Goal: Book appointment/travel/reservation

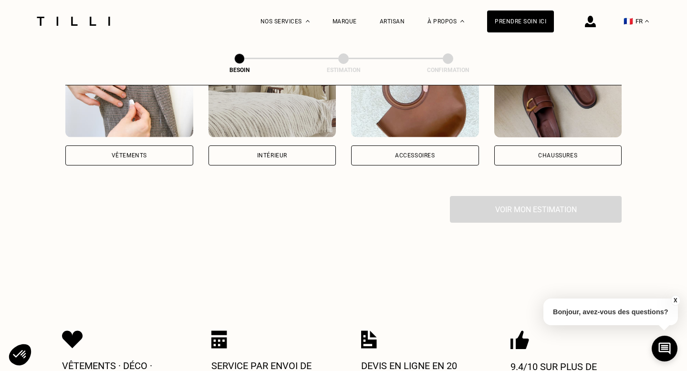
scroll to position [92, 0]
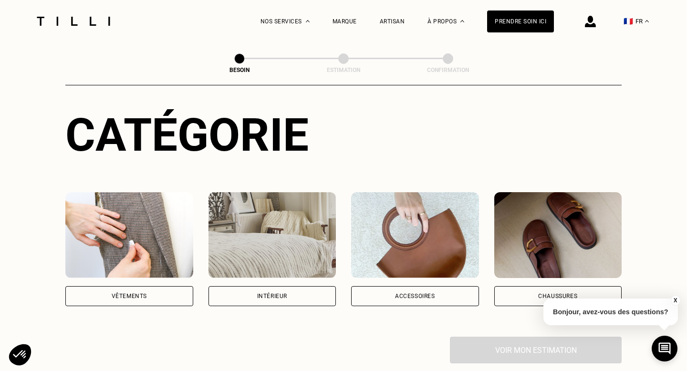
click at [135, 286] on div "Vêtements" at bounding box center [129, 296] width 128 height 20
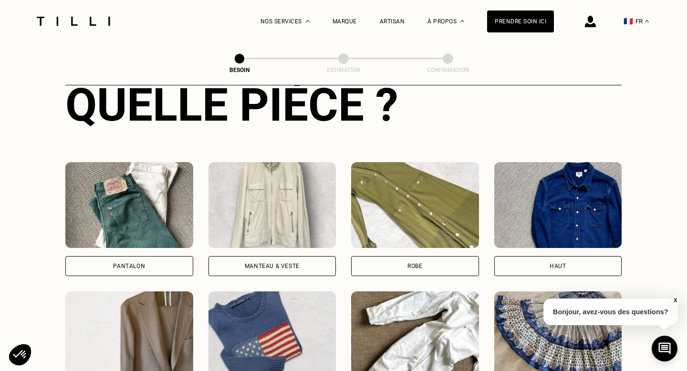
scroll to position [383, 0]
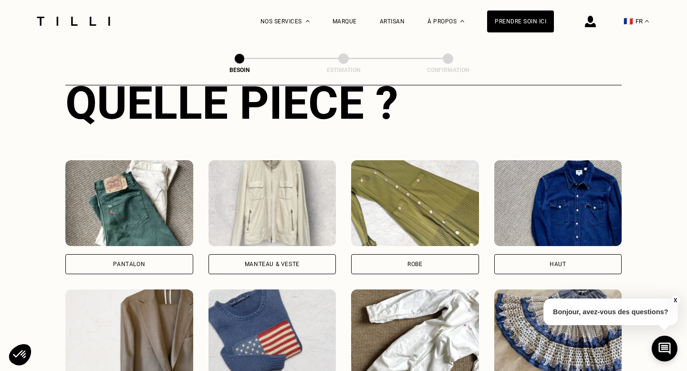
click at [146, 255] on div "Pantalon" at bounding box center [129, 264] width 128 height 20
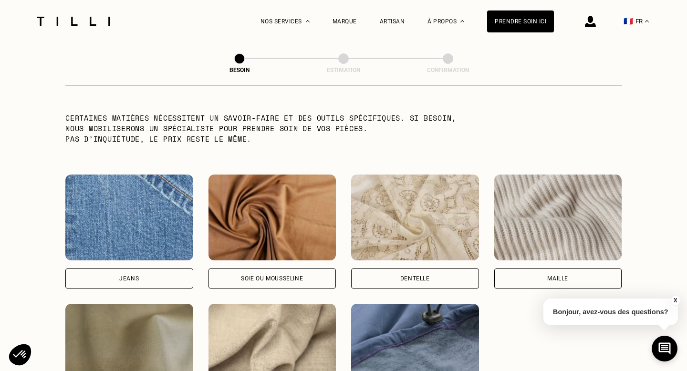
scroll to position [955, 0]
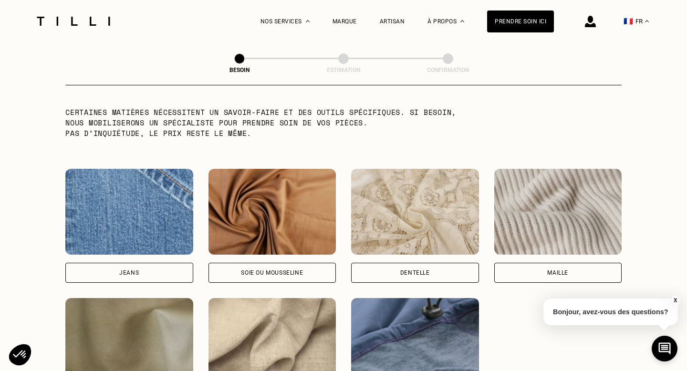
click at [145, 267] on div "Jeans" at bounding box center [129, 273] width 128 height 20
select select "FR"
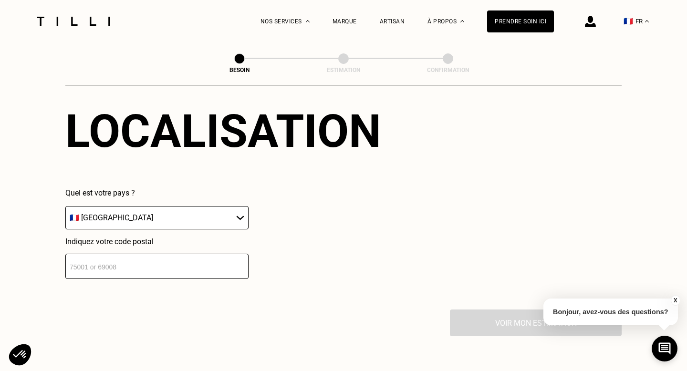
scroll to position [1332, 0]
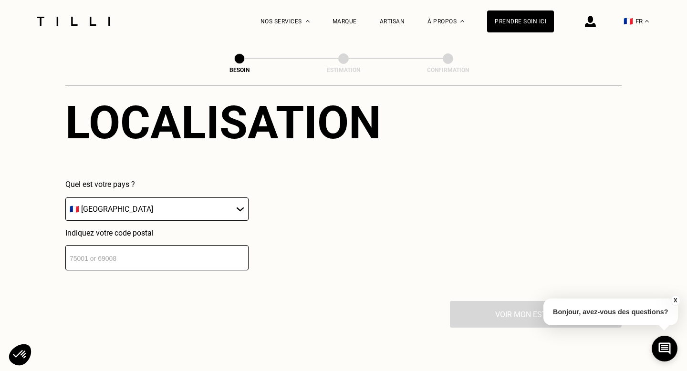
click at [148, 254] on input "number" at bounding box center [156, 257] width 183 height 25
type input "94260"
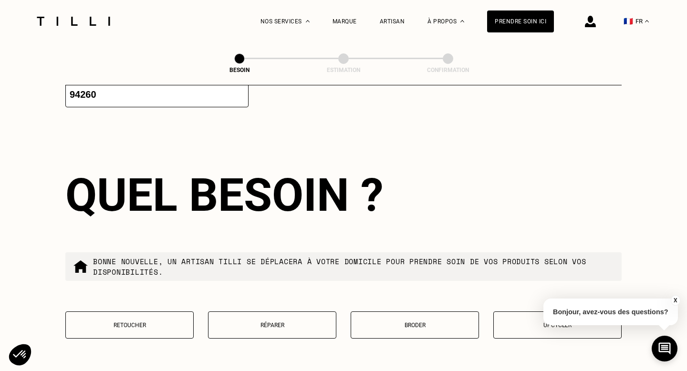
click at [312, 258] on div "Bonne nouvelle, un artisan tilli se déplacera à votre domicile pour prendre soi…" at bounding box center [343, 267] width 557 height 29
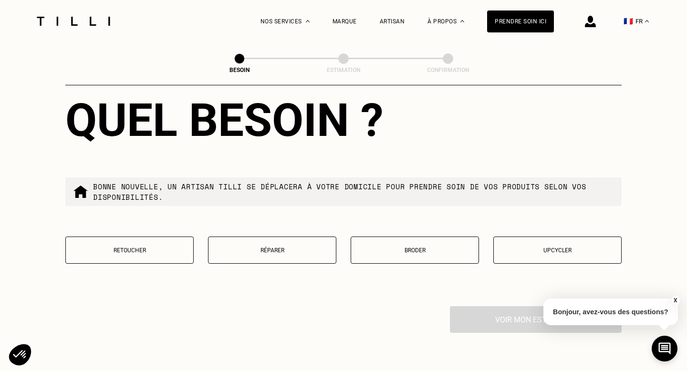
scroll to position [1572, 0]
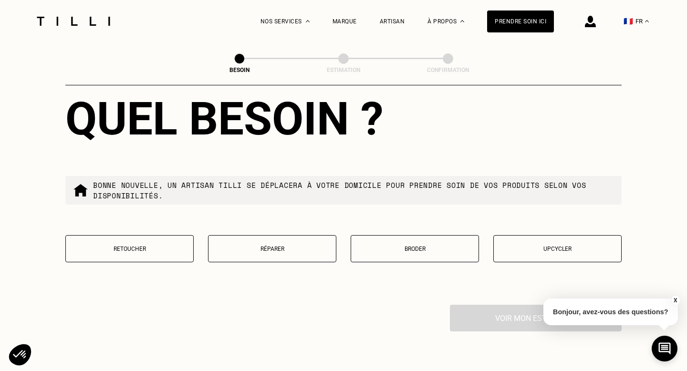
click at [280, 246] on p "Réparer" at bounding box center [272, 249] width 118 height 7
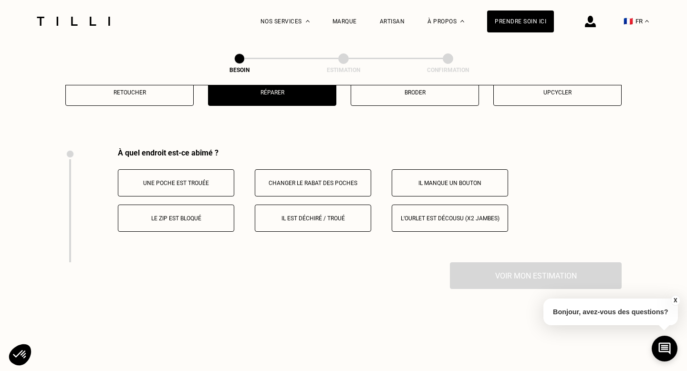
scroll to position [1760, 0]
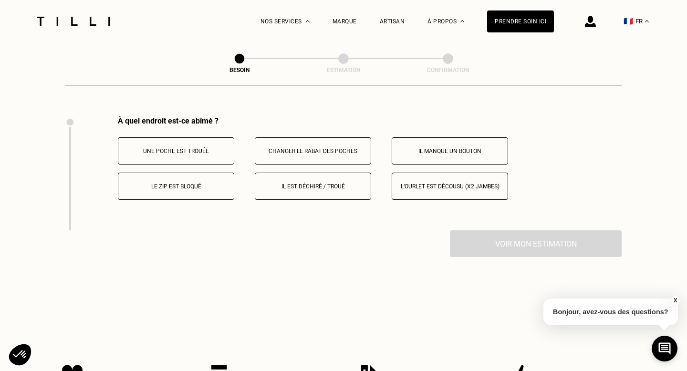
click at [317, 183] on button "Il est déchiré / troué" at bounding box center [313, 186] width 116 height 27
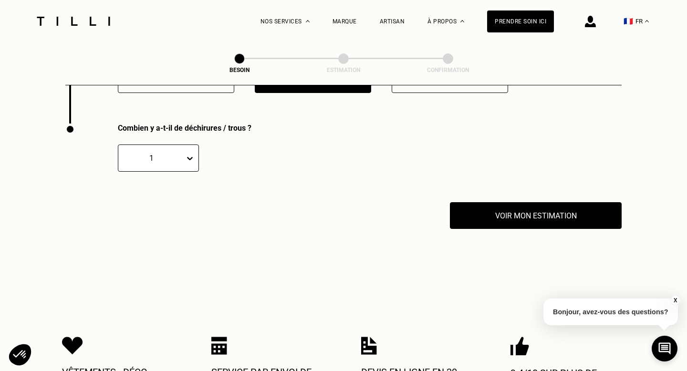
scroll to position [1875, 0]
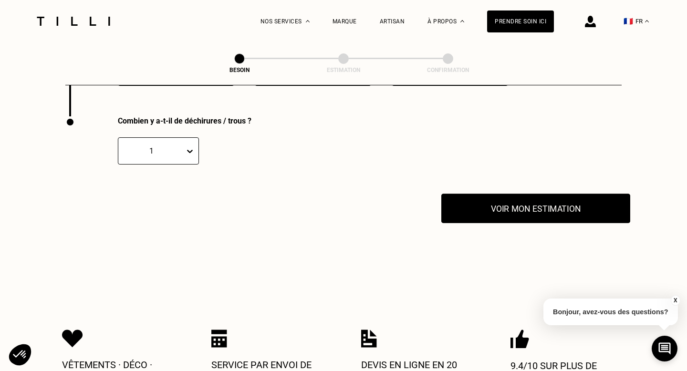
click at [527, 204] on button "Voir mon estimation" at bounding box center [536, 209] width 189 height 30
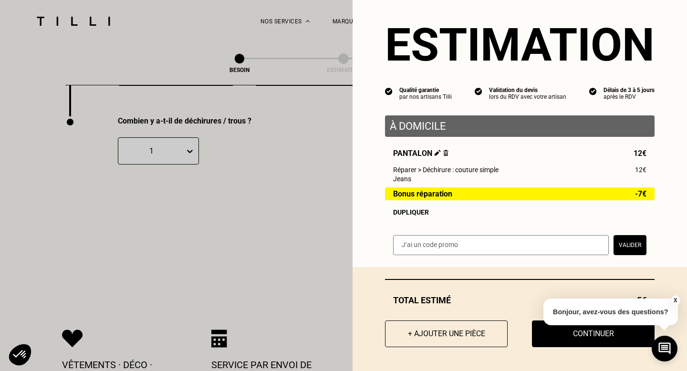
scroll to position [13, 0]
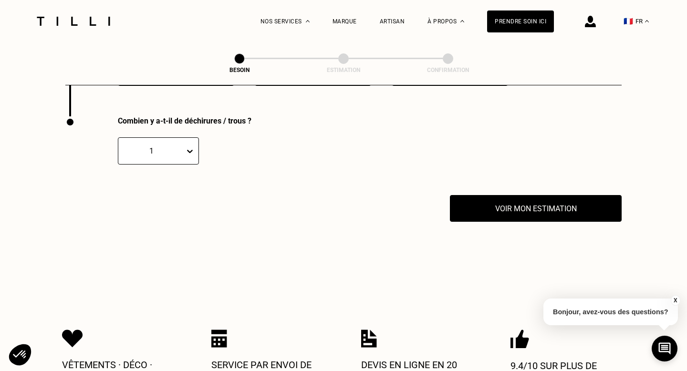
click at [674, 298] on button "X" at bounding box center [676, 300] width 10 height 11
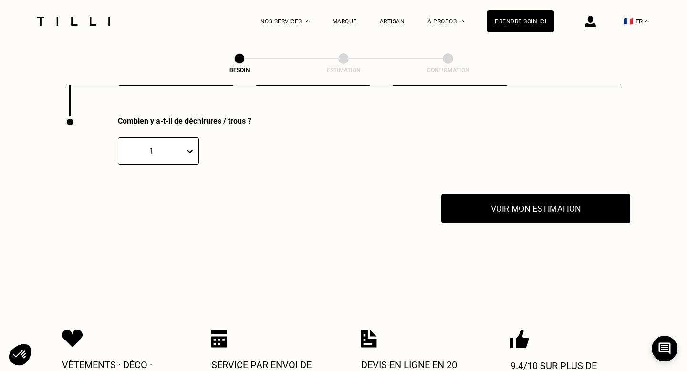
click at [533, 202] on button "Voir mon estimation" at bounding box center [536, 209] width 189 height 30
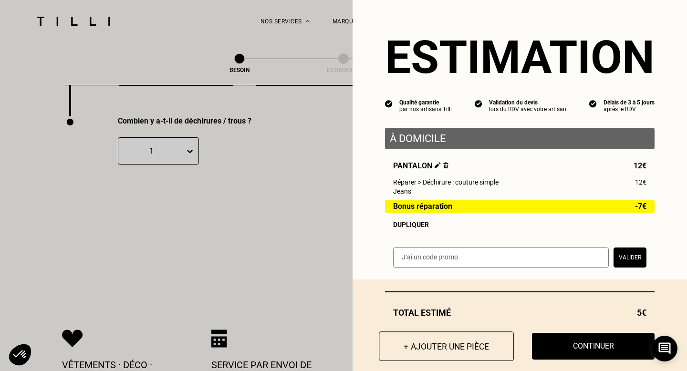
click at [460, 348] on button "+ Ajouter une pièce" at bounding box center [446, 347] width 135 height 30
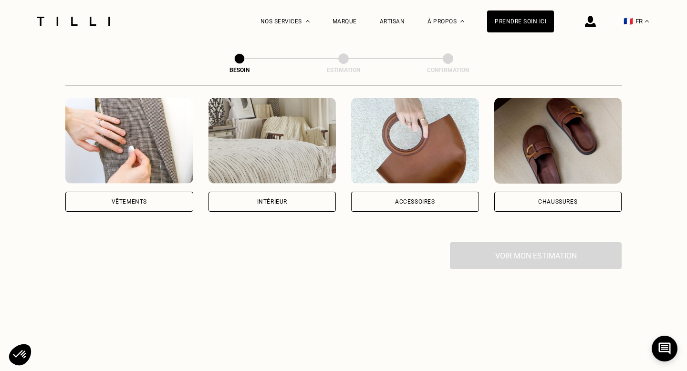
scroll to position [188, 0]
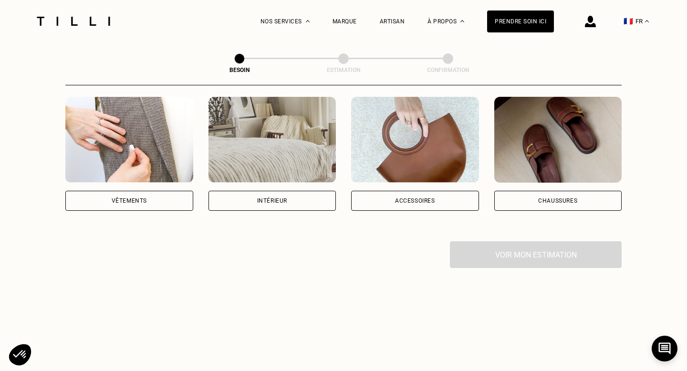
click at [114, 196] on div "Vêtements" at bounding box center [129, 201] width 128 height 20
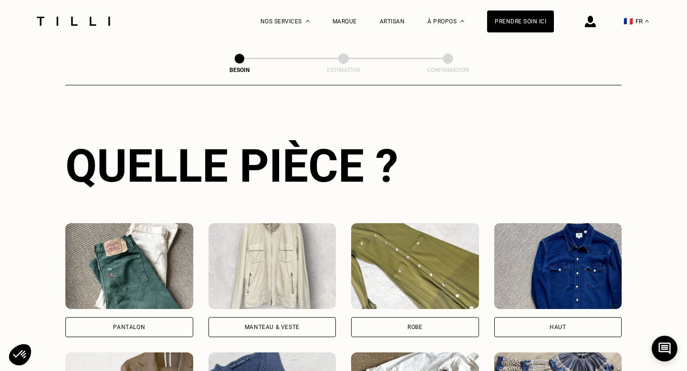
scroll to position [325, 0]
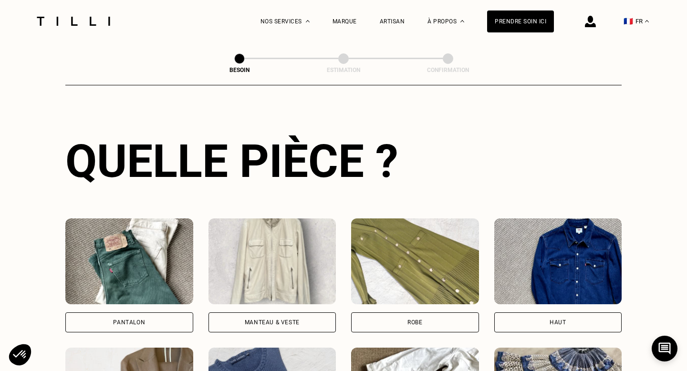
click at [140, 262] on img at bounding box center [129, 262] width 128 height 86
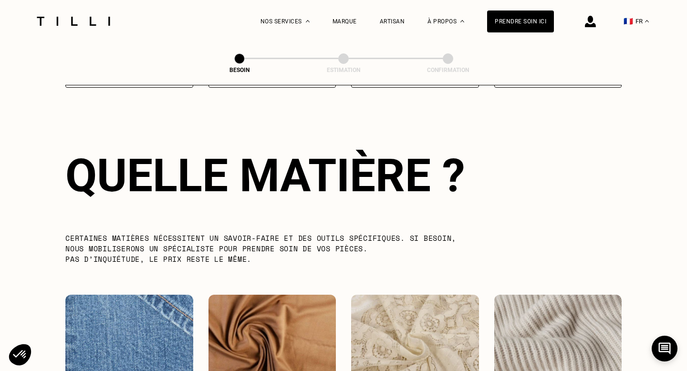
click at [142, 305] on img at bounding box center [129, 338] width 128 height 86
select select "FR"
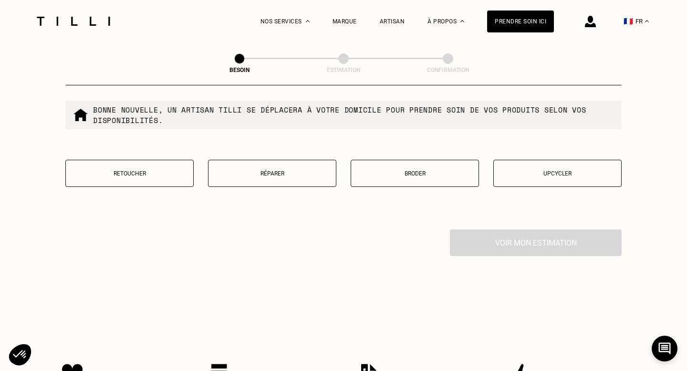
scroll to position [1656, 0]
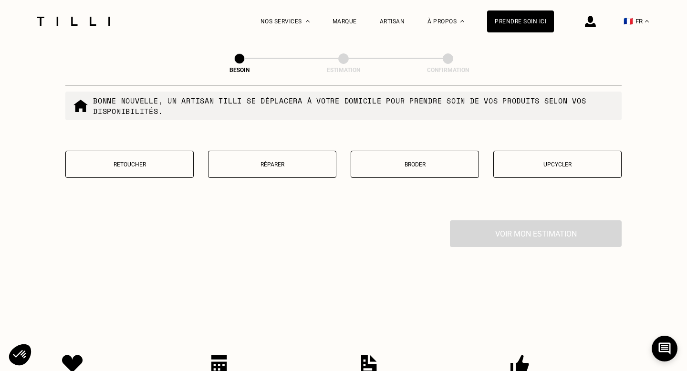
click at [248, 161] on p "Réparer" at bounding box center [272, 164] width 118 height 7
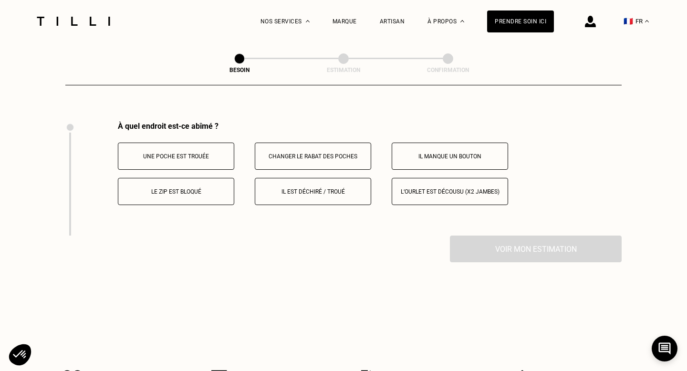
scroll to position [1761, 0]
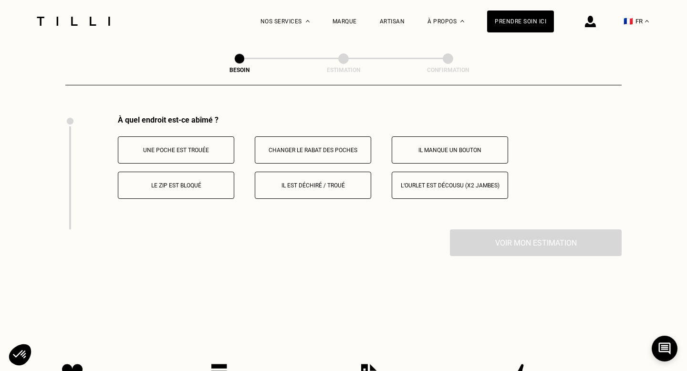
click at [330, 182] on p "Il est déchiré / troué" at bounding box center [313, 185] width 106 height 7
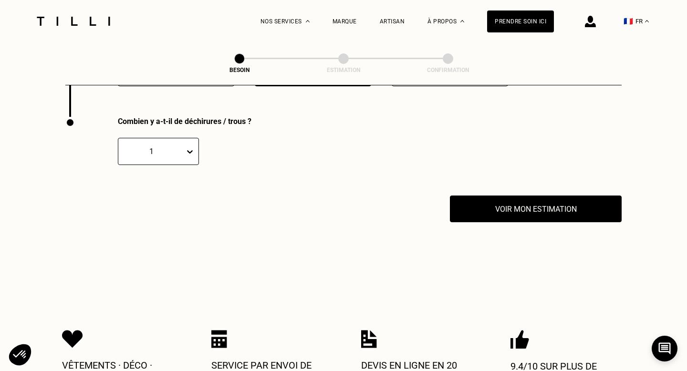
scroll to position [1875, 0]
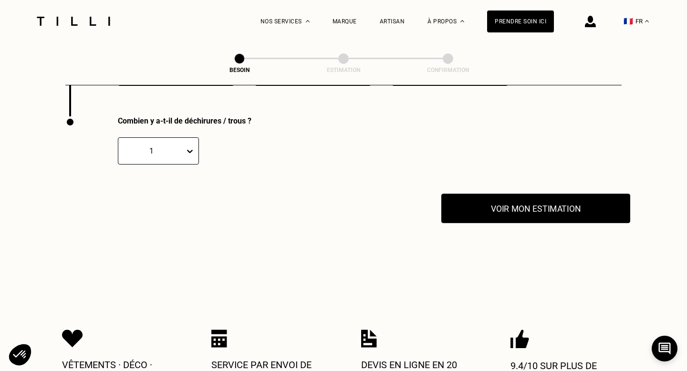
click at [498, 203] on button "Voir mon estimation" at bounding box center [536, 209] width 189 height 30
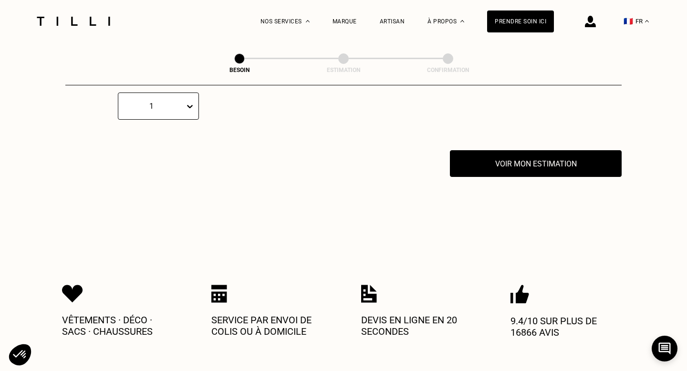
scroll to position [1922, 0]
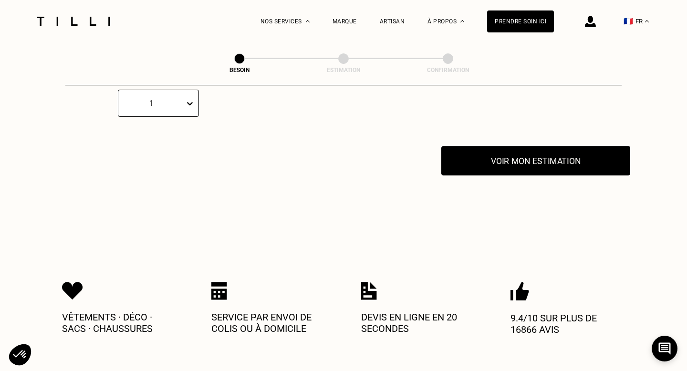
click at [567, 158] on button "Voir mon estimation" at bounding box center [536, 161] width 189 height 30
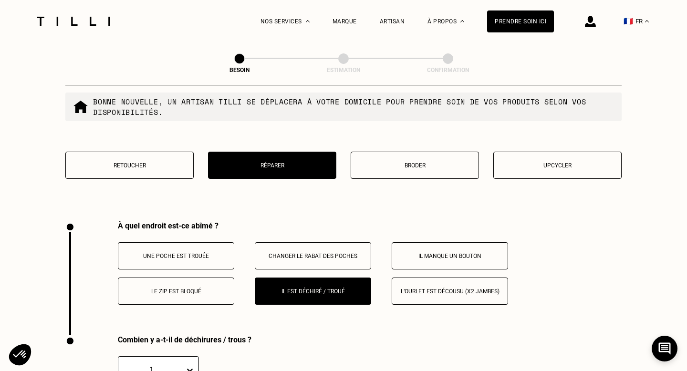
scroll to position [1656, 0]
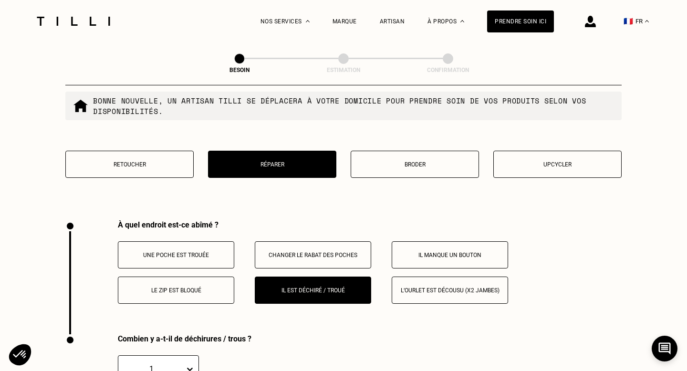
click at [379, 151] on button "Broder" at bounding box center [415, 164] width 128 height 27
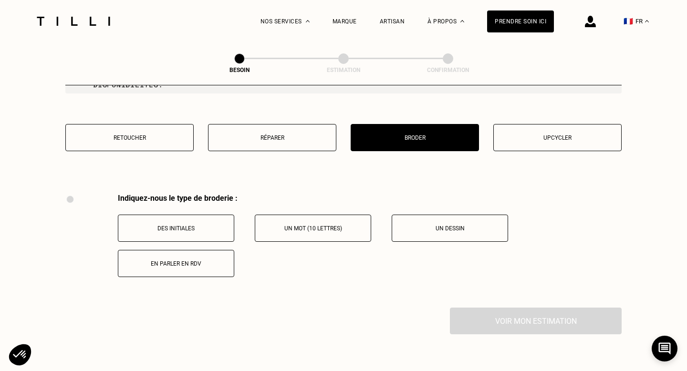
scroll to position [1681, 0]
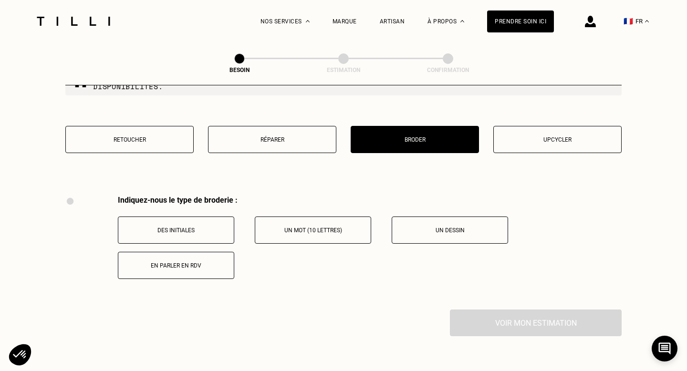
click at [563, 126] on button "Upcycler" at bounding box center [558, 139] width 128 height 27
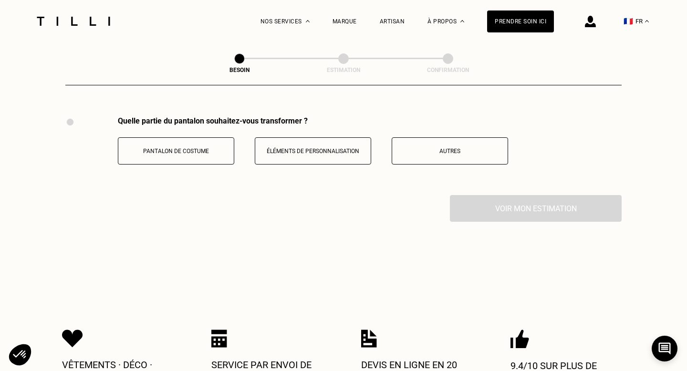
scroll to position [1657, 0]
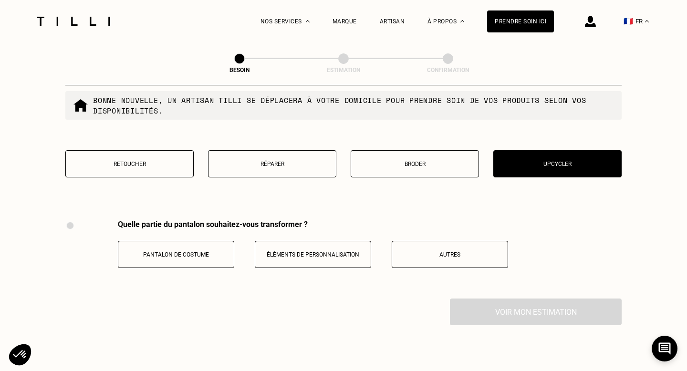
click at [253, 160] on button "Réparer" at bounding box center [272, 163] width 128 height 27
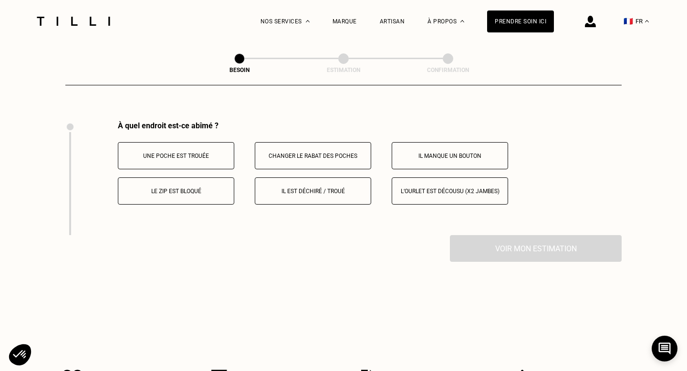
scroll to position [1760, 0]
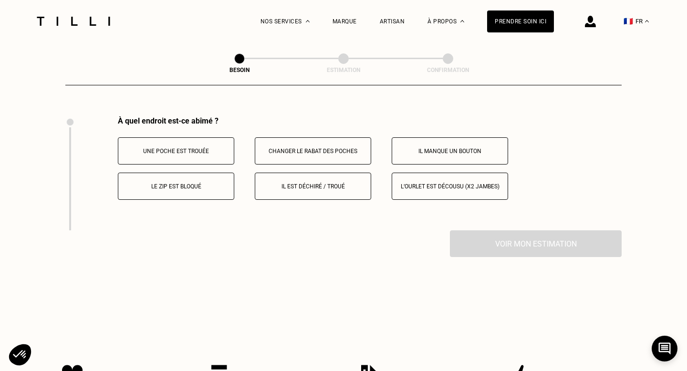
click at [200, 148] on p "Une poche est trouée" at bounding box center [176, 151] width 106 height 7
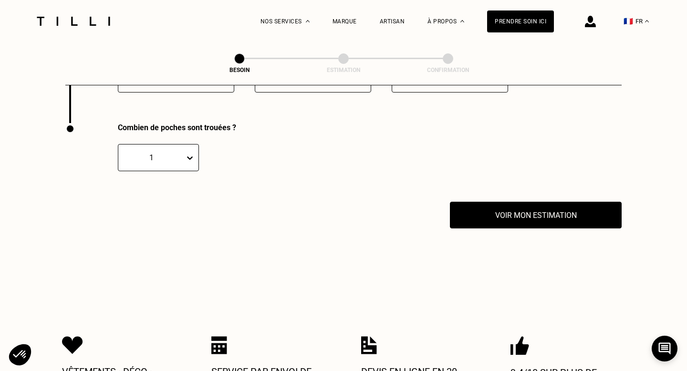
scroll to position [1875, 0]
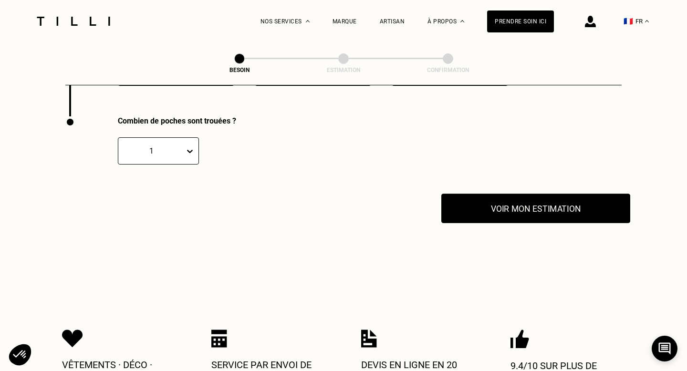
click at [511, 206] on button "Voir mon estimation" at bounding box center [536, 209] width 189 height 30
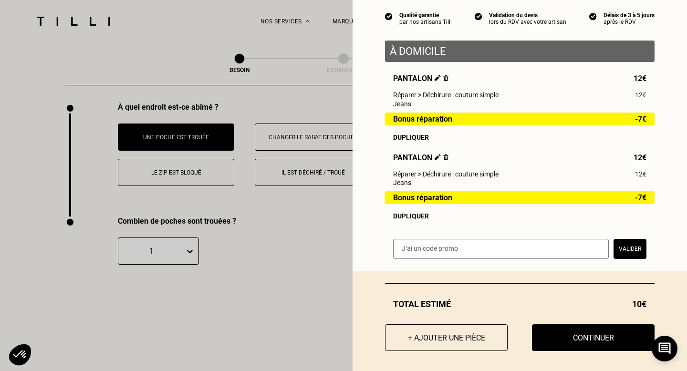
scroll to position [1772, 0]
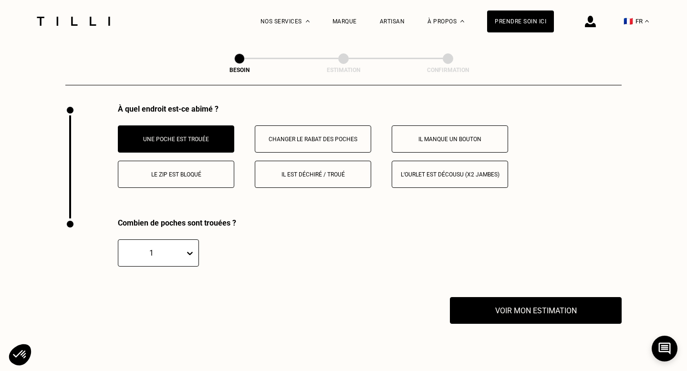
click at [306, 161] on button "Il est déchiré / troué" at bounding box center [313, 174] width 116 height 27
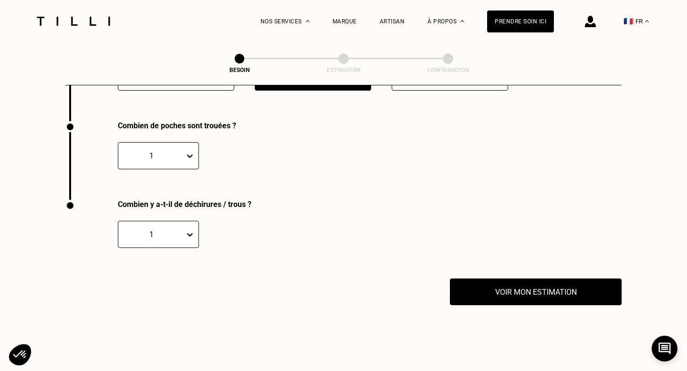
scroll to position [1875, 0]
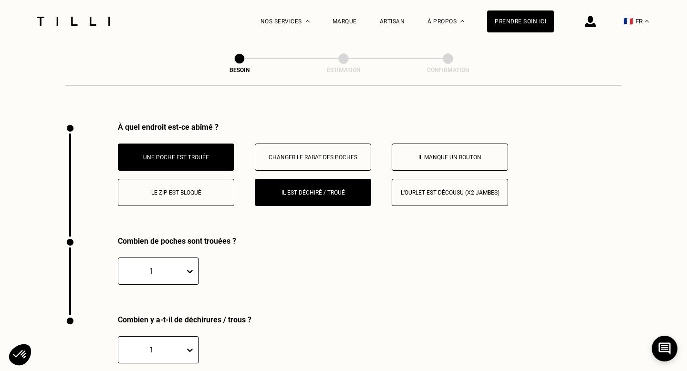
click at [207, 144] on button "Une poche est trouée" at bounding box center [176, 157] width 116 height 27
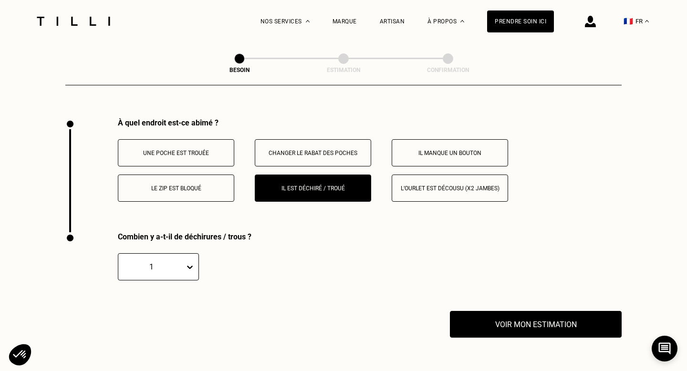
scroll to position [1757, 0]
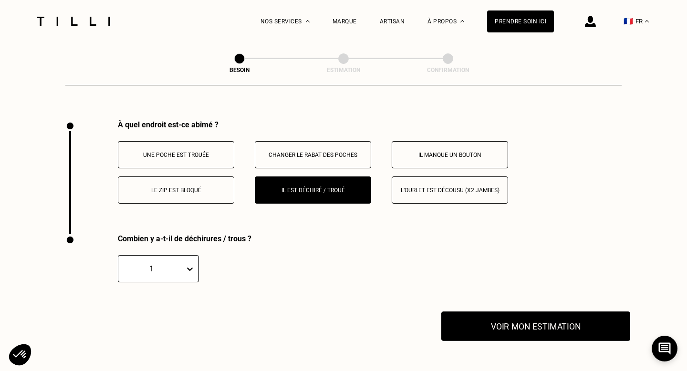
click at [522, 324] on button "Voir mon estimation" at bounding box center [536, 327] width 189 height 30
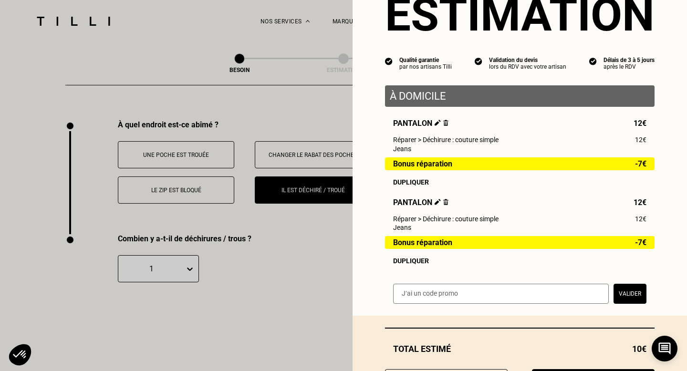
scroll to position [0, 0]
